Goal: Task Accomplishment & Management: Manage account settings

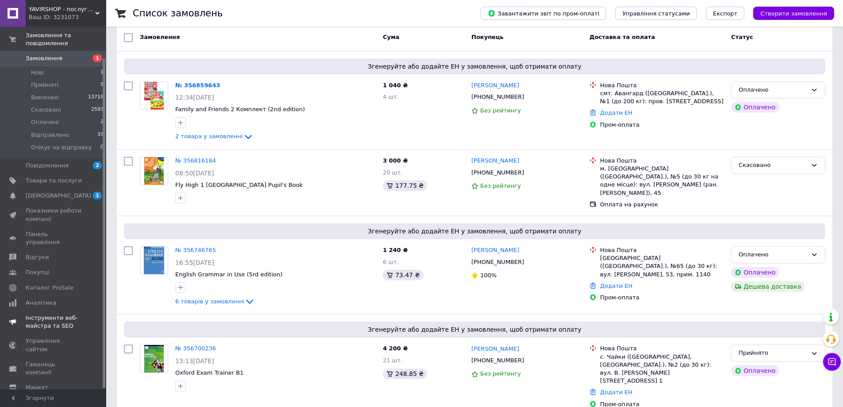
scroll to position [35, 0]
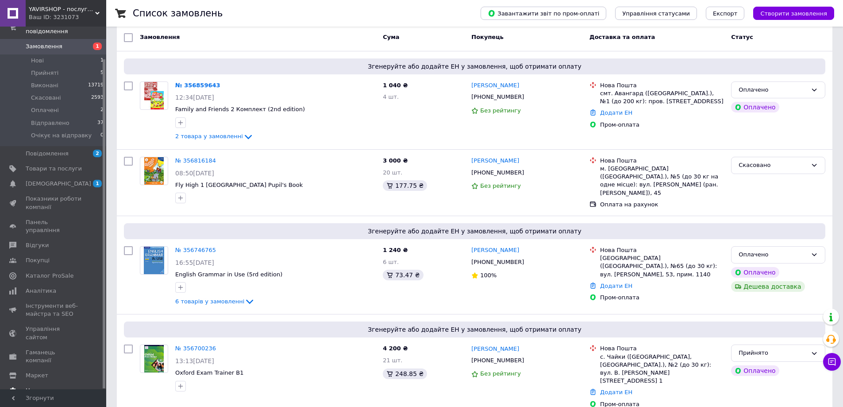
click at [57, 387] on span "Налаштування" at bounding box center [48, 391] width 45 height 8
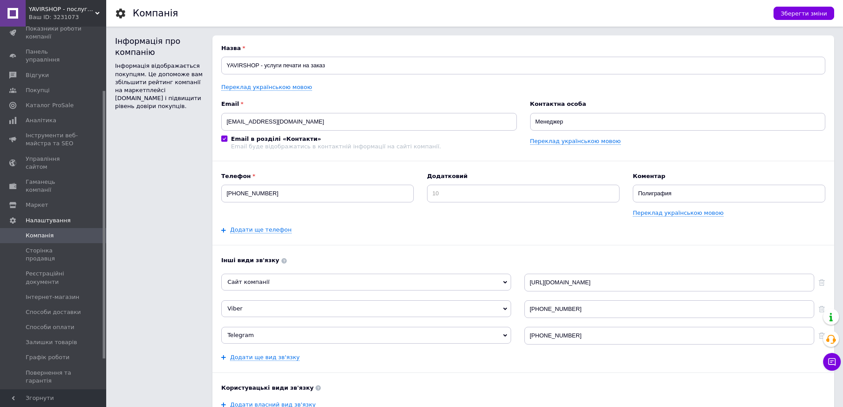
scroll to position [127, 0]
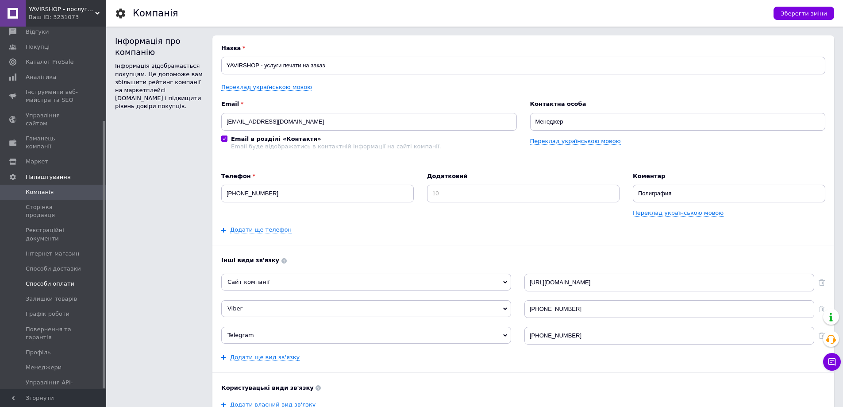
click at [59, 280] on span "Способи оплати" at bounding box center [50, 284] width 49 height 8
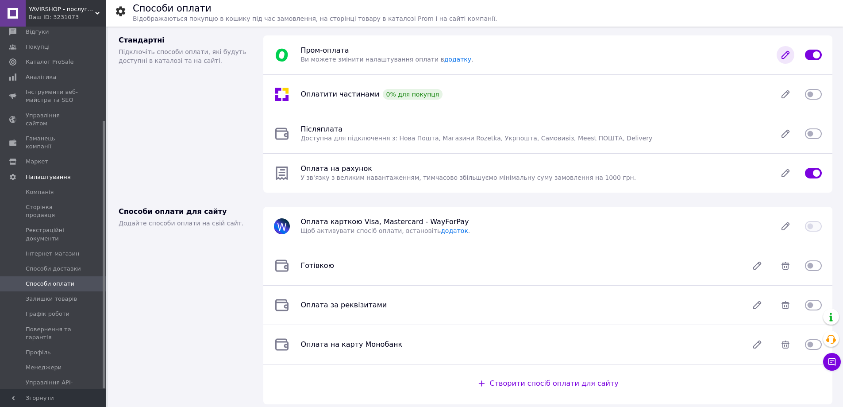
click at [788, 57] on icon at bounding box center [786, 55] width 18 height 18
click at [785, 172] on icon at bounding box center [786, 173] width 18 height 18
click at [34, 265] on span "Способи доставки" at bounding box center [53, 269] width 55 height 8
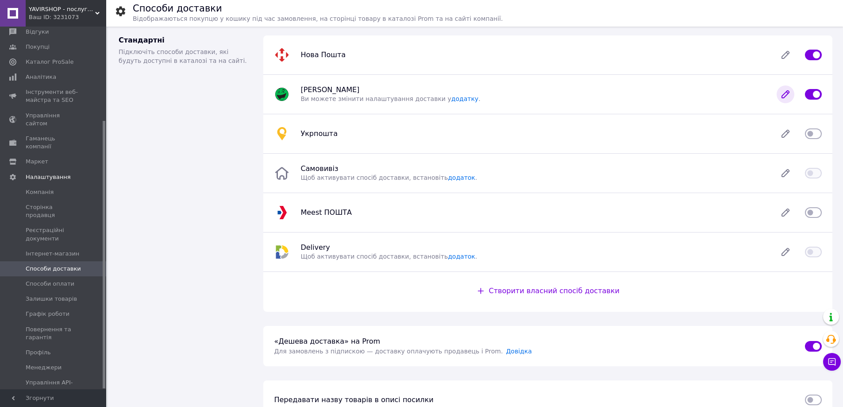
click at [784, 97] on icon at bounding box center [785, 94] width 7 height 7
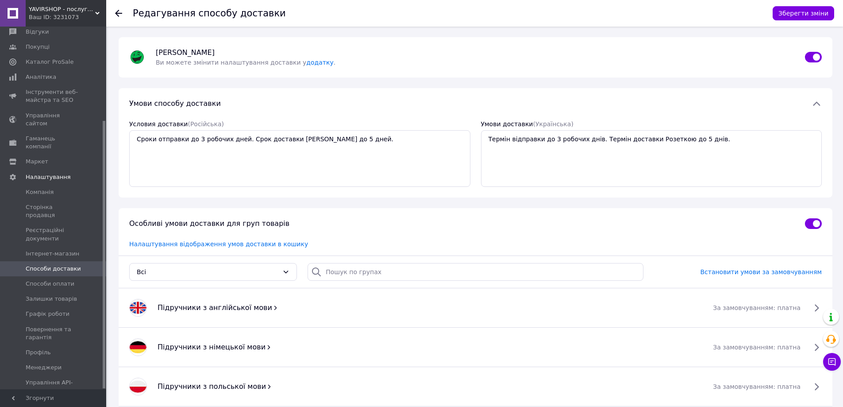
click at [117, 12] on icon at bounding box center [118, 13] width 7 height 7
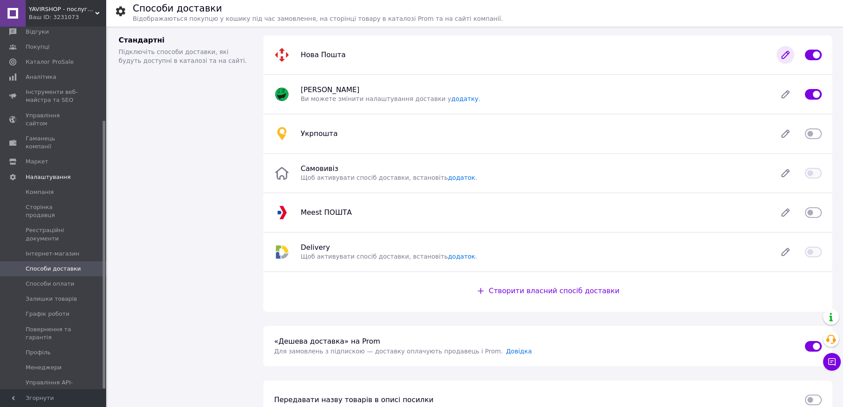
click at [783, 58] on icon at bounding box center [785, 54] width 7 height 7
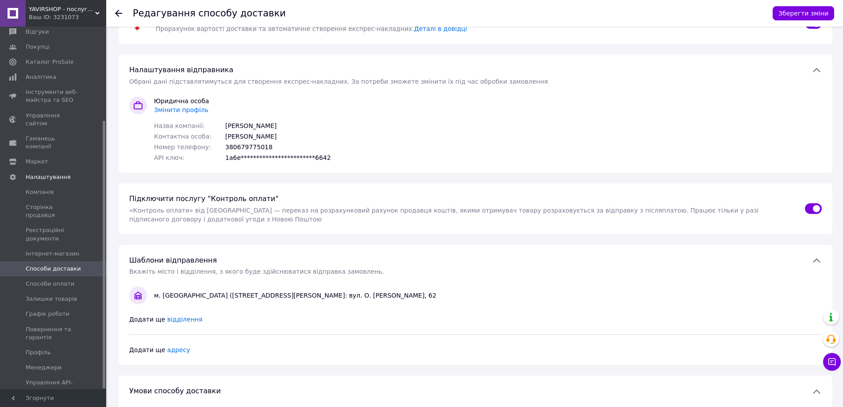
scroll to position [23, 0]
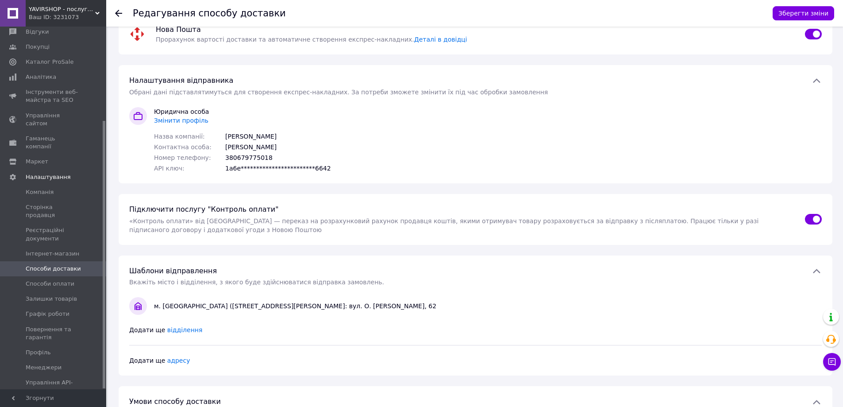
click at [184, 119] on span "Змінити профіль" at bounding box center [181, 120] width 54 height 7
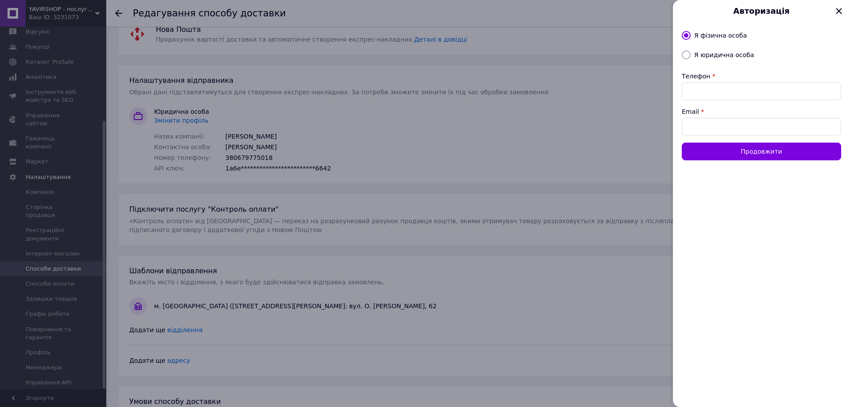
click at [838, 11] on icon at bounding box center [839, 11] width 6 height 6
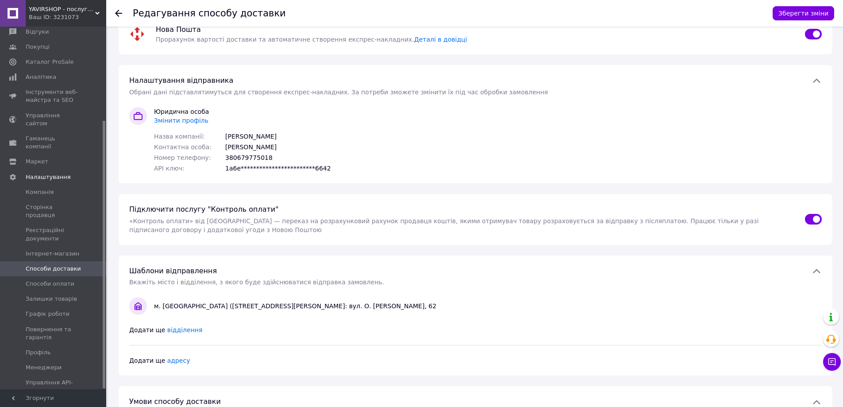
scroll to position [0, 0]
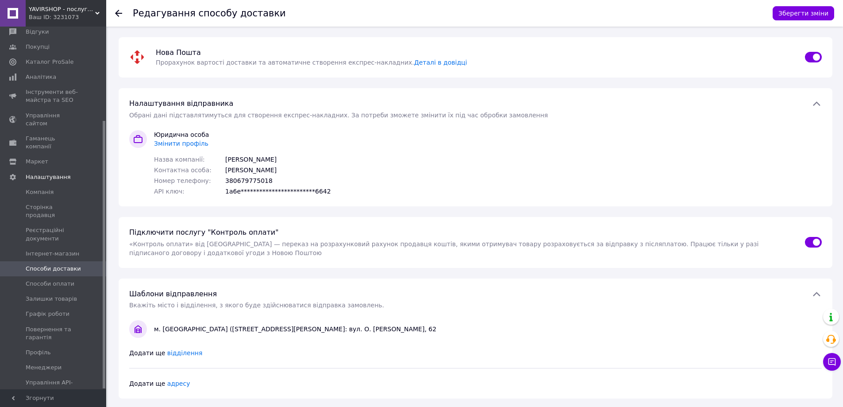
click at [116, 8] on div at bounding box center [124, 13] width 18 height 27
click at [116, 14] on icon at bounding box center [118, 13] width 7 height 7
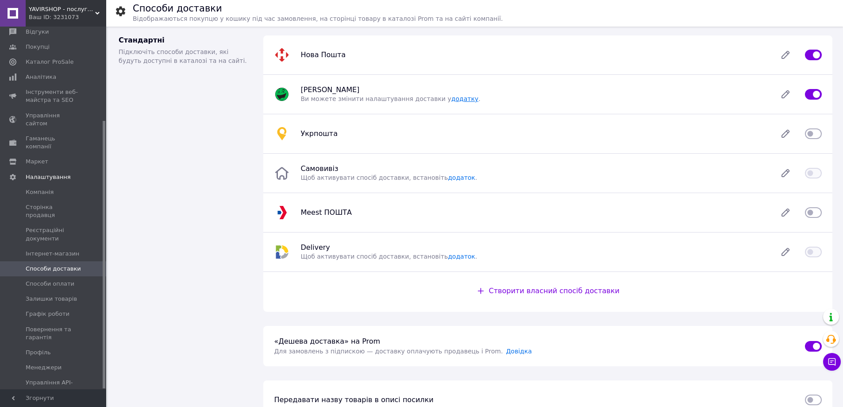
click at [452, 99] on link "додатку" at bounding box center [465, 98] width 27 height 7
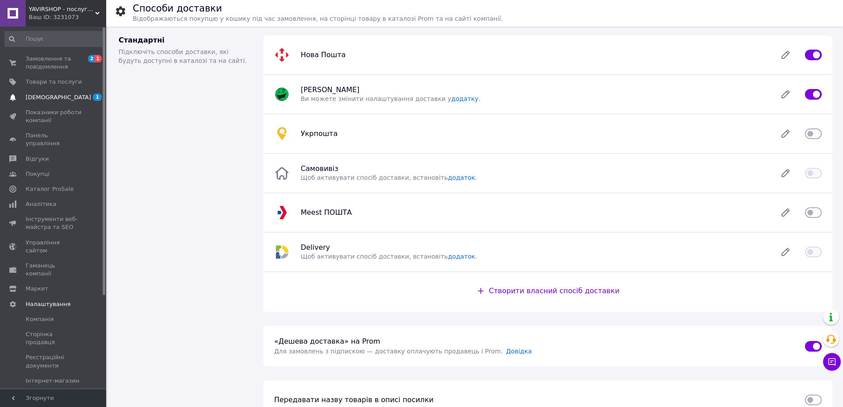
click at [48, 101] on span "[DEMOGRAPHIC_DATA]" at bounding box center [59, 97] width 66 height 8
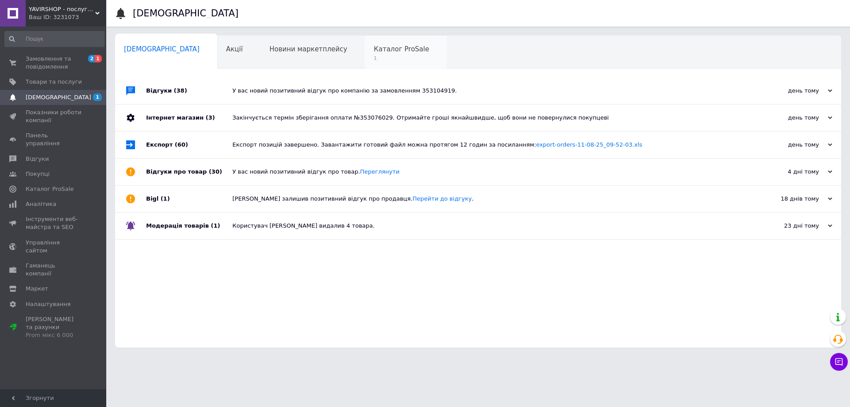
click at [374, 57] on span "1" at bounding box center [401, 58] width 55 height 7
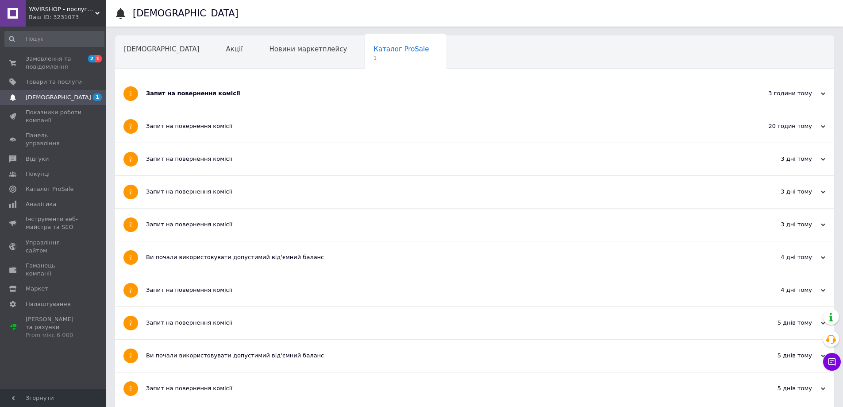
click at [185, 103] on div "Запит на повернення комісії" at bounding box center [441, 93] width 591 height 32
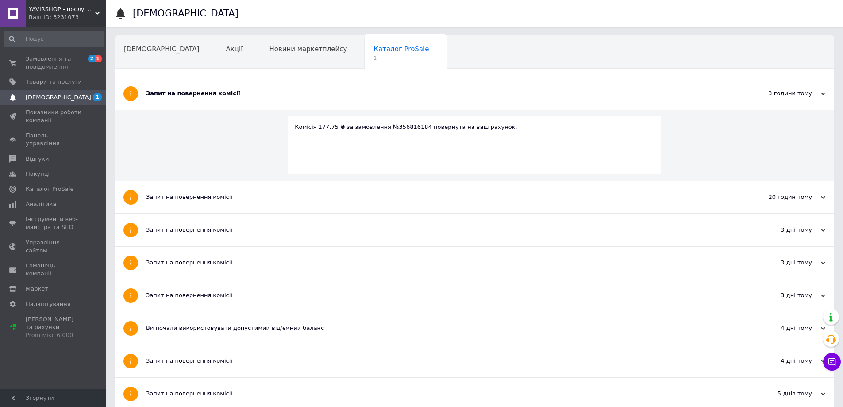
click at [185, 103] on div "Запит на повернення комісії" at bounding box center [441, 93] width 591 height 32
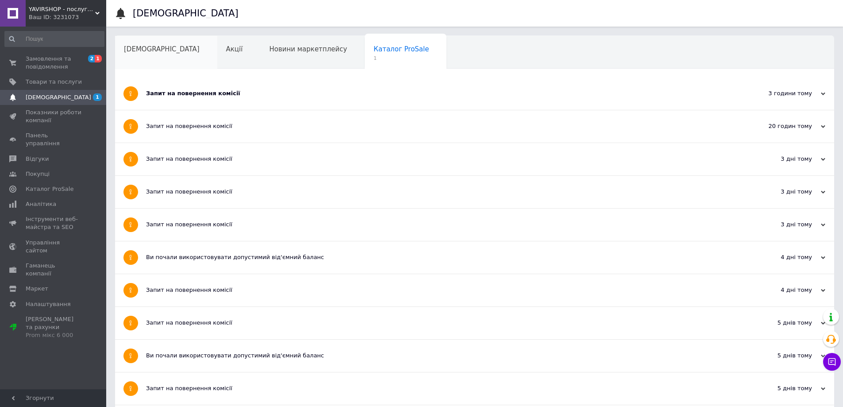
click at [145, 56] on div "[DEMOGRAPHIC_DATA]" at bounding box center [166, 53] width 102 height 34
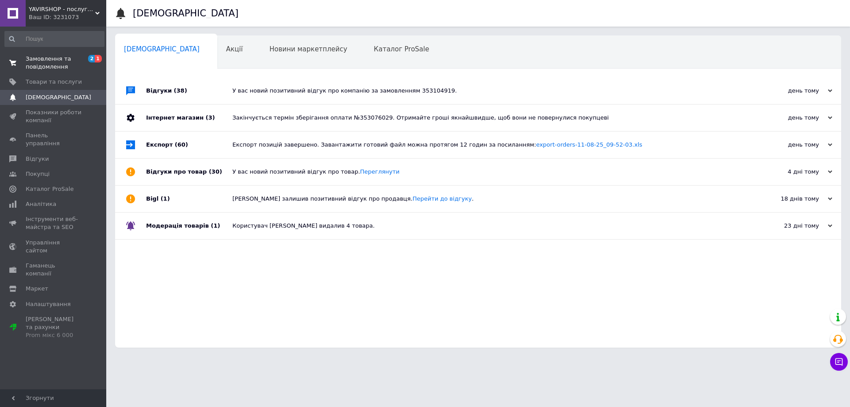
click at [53, 67] on span "Замовлення та повідомлення" at bounding box center [54, 63] width 56 height 16
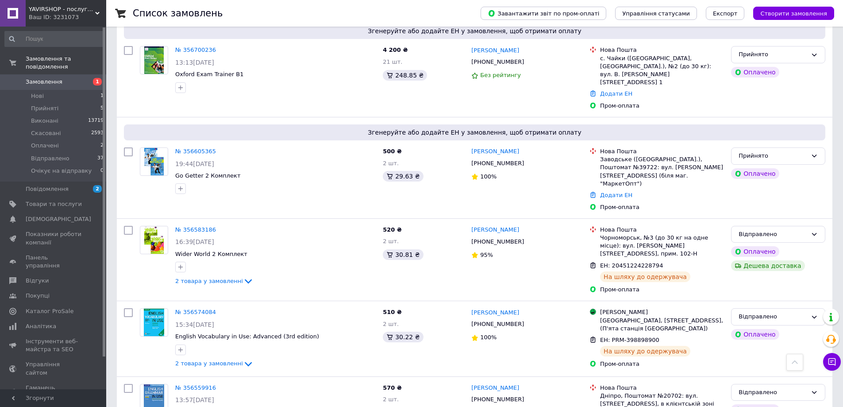
scroll to position [354, 0]
